Goal: Task Accomplishment & Management: Use online tool/utility

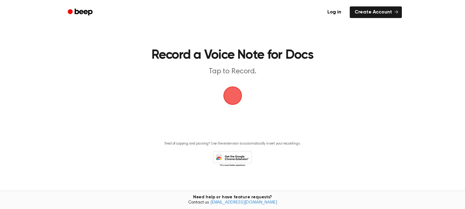
click at [238, 97] on span "button" at bounding box center [232, 95] width 17 height 17
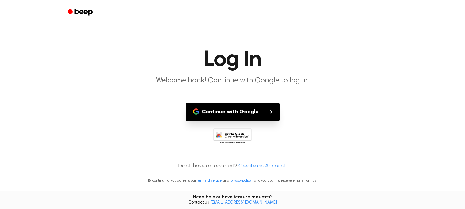
click at [253, 114] on button "Continue with Google" at bounding box center [233, 112] width 94 height 18
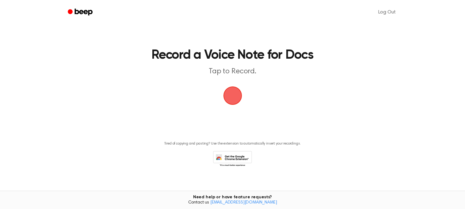
click at [240, 98] on span "button" at bounding box center [232, 95] width 17 height 17
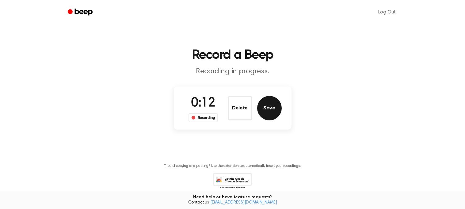
click at [274, 111] on button "Save" at bounding box center [269, 108] width 25 height 25
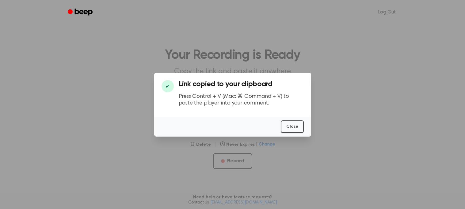
scroll to position [0, 1]
click at [291, 132] on button "Close" at bounding box center [292, 127] width 23 height 13
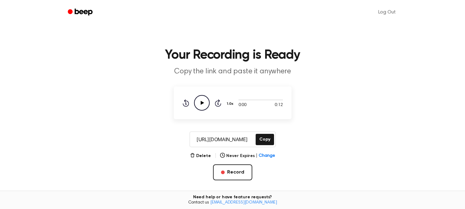
click at [204, 97] on icon "Play Audio" at bounding box center [202, 103] width 16 height 16
click at [204, 97] on icon "Pause Audio" at bounding box center [202, 103] width 16 height 16
click at [384, 9] on link "Log Out" at bounding box center [387, 12] width 30 height 15
click at [205, 155] on button "Delete" at bounding box center [200, 156] width 21 height 6
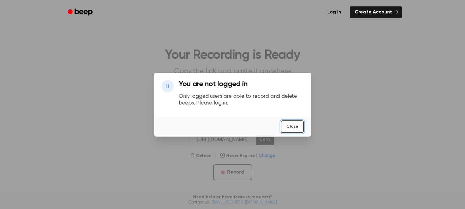
click at [295, 129] on button "Close" at bounding box center [292, 127] width 23 height 13
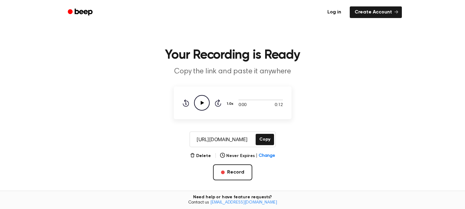
click at [335, 13] on link "Log in" at bounding box center [334, 12] width 24 height 12
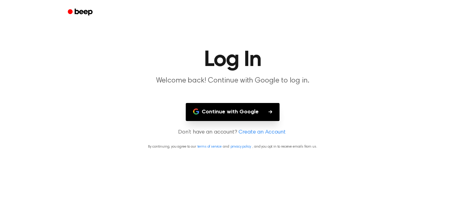
click at [252, 106] on button "Continue with Google" at bounding box center [233, 112] width 94 height 18
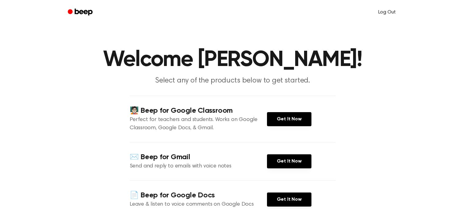
click at [380, 11] on link "Log Out" at bounding box center [387, 12] width 30 height 15
